Goal: Communication & Community: Participate in discussion

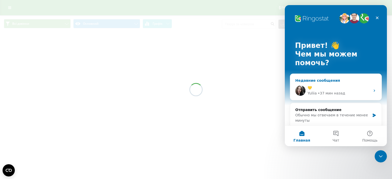
click at [318, 93] on div "• 37 мин назад" at bounding box center [331, 93] width 27 height 5
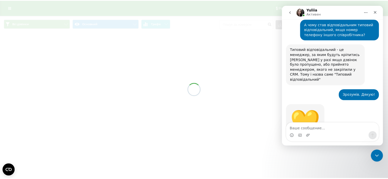
scroll to position [433, 0]
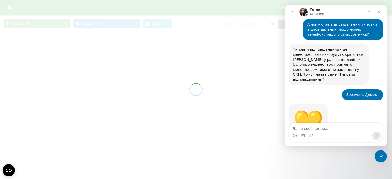
click at [306, 130] on textarea "Ваше сообщение..." at bounding box center [335, 127] width 93 height 9
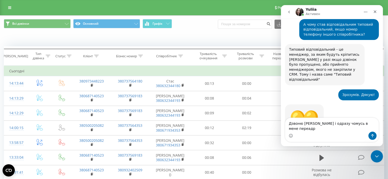
scroll to position [438, 0]
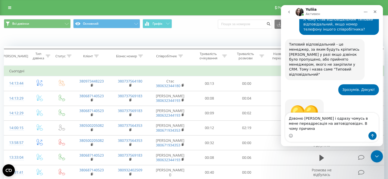
type textarea "Дзвоню [PERSON_NAME] і одразу чомусь в мене переадресація на автовідповідач. В …"
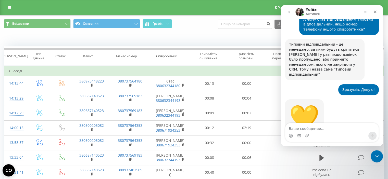
scroll to position [458, 0]
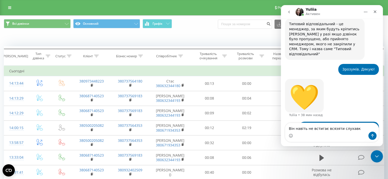
type textarea "Він навіть не встигає всязяти слухавку"
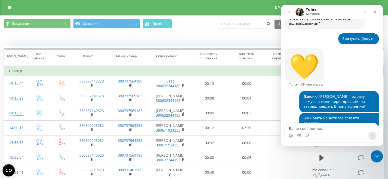
scroll to position [489, 0]
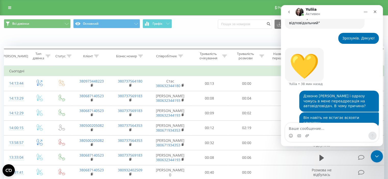
click at [292, 112] on div "Він навіть не встигає всязяти слухавку null • Только что" at bounding box center [332, 123] width 94 height 22
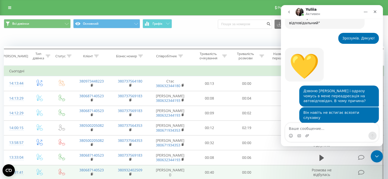
scroll to position [495, 0]
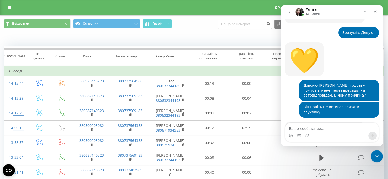
click at [288, 102] on div "Він навіть не встигає всязяти слухавку null • Только что" at bounding box center [332, 112] width 94 height 20
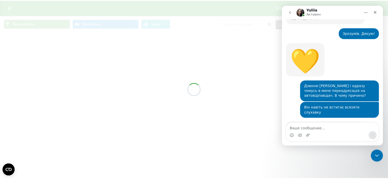
scroll to position [495, 0]
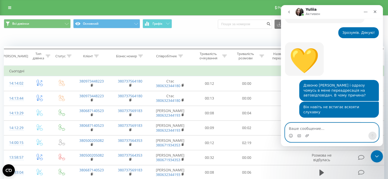
click at [299, 130] on textarea "Ваше сообщение..." at bounding box center [331, 127] width 93 height 9
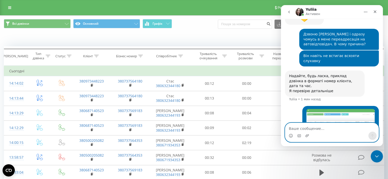
scroll to position [546, 0]
click at [309, 127] on textarea "Ваше сообщение..." at bounding box center [331, 127] width 93 height 9
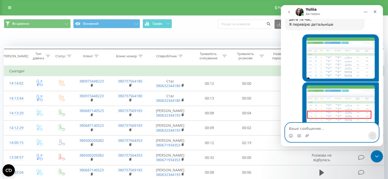
scroll to position [613, 0]
